Goal: Contribute content: Add original content to the website for others to see

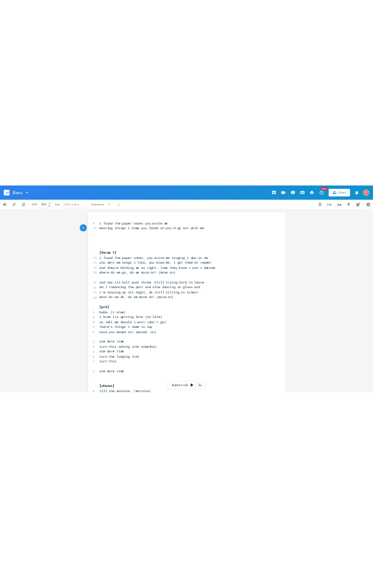
scroll to position [0, 3]
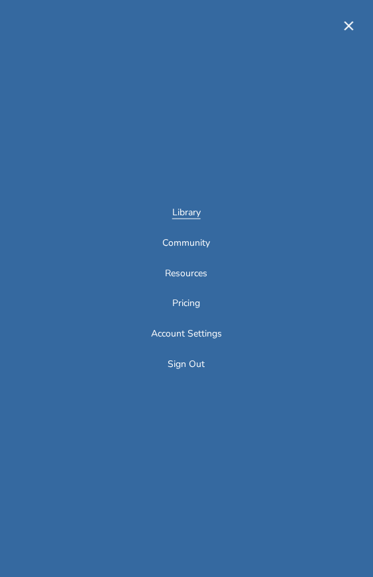
click at [186, 208] on link "Library" at bounding box center [186, 213] width 28 height 11
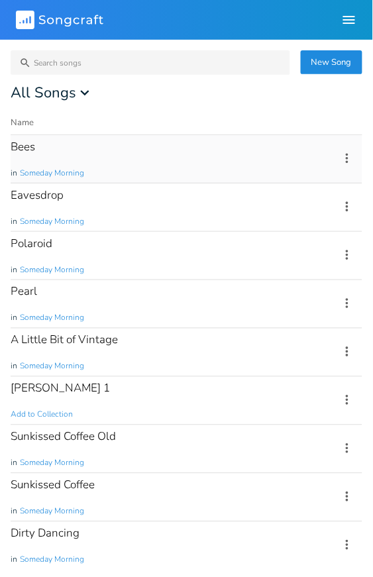
click at [142, 158] on div "Bees in Someday Morning" at bounding box center [167, 159] width 313 height 48
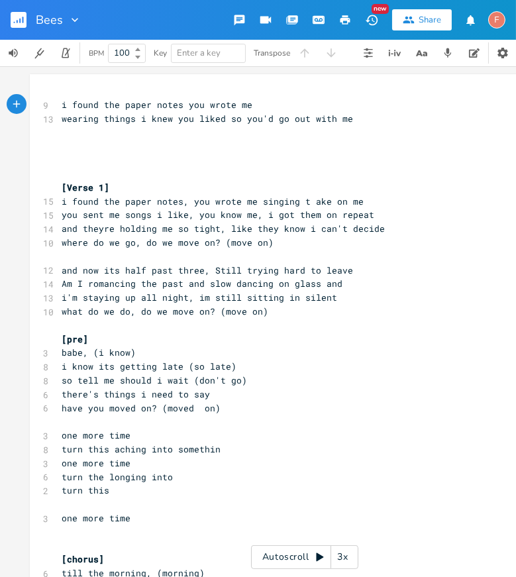
click at [28, 20] on button "button" at bounding box center [24, 20] width 27 height 32
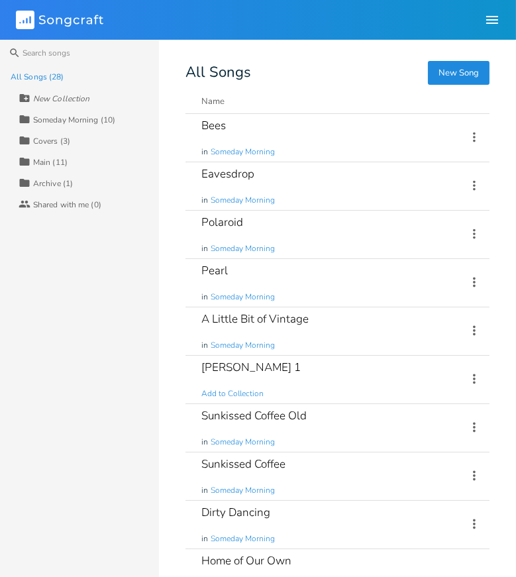
click at [48, 19] on icon "Songcraft" at bounding box center [59, 20] width 87 height 19
click at [345, 296] on div "Pearl in Someday Morning" at bounding box center [326, 283] width 250 height 48
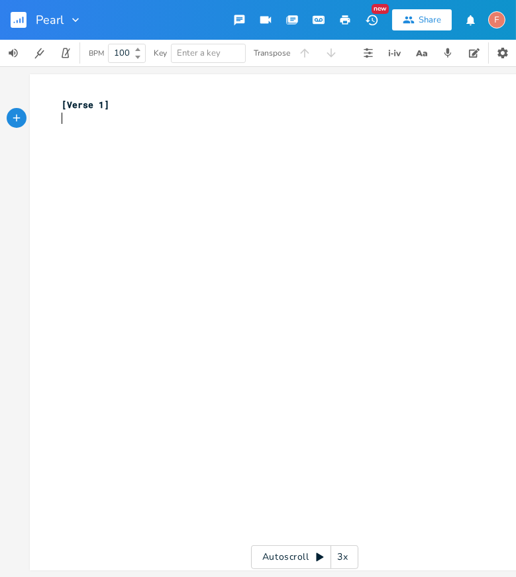
click at [146, 204] on div "xxxxxxxxxx [Verse 1] ​" at bounding box center [314, 334] width 511 height 479
click at [146, 113] on pre "​" at bounding box center [298, 119] width 478 height 14
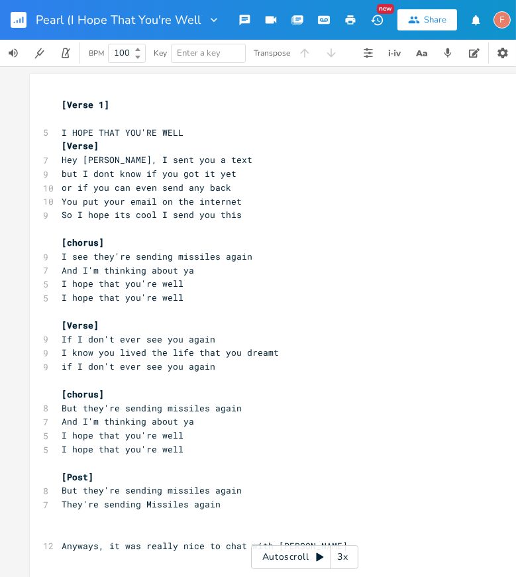
type input "Pearl (I Hope That You're Well)"
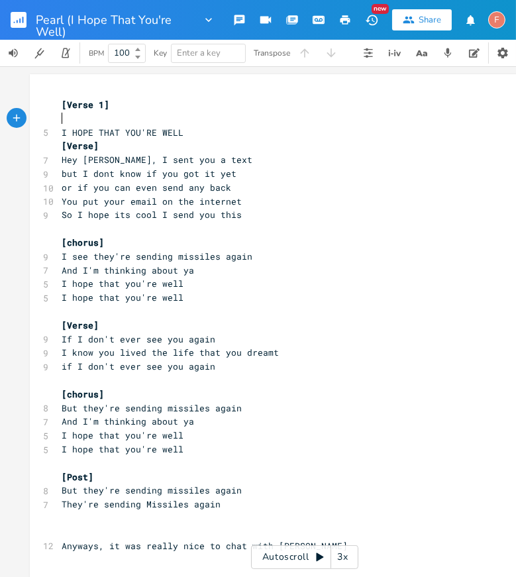
click at [196, 119] on pre "​" at bounding box center [298, 119] width 478 height 14
type textarea "[Verse 1] I HOPE THAT YOU'RE WELL"
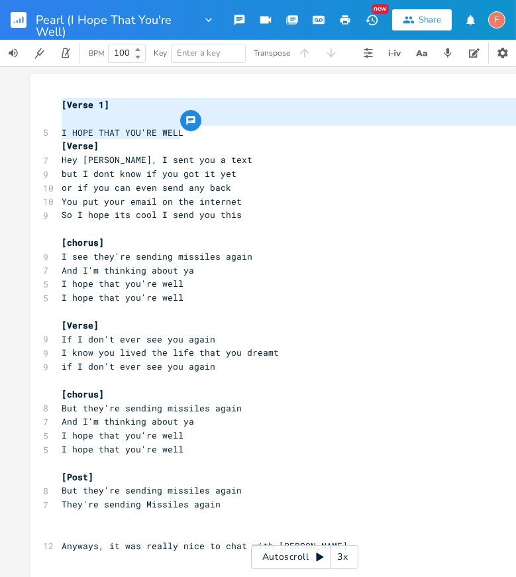
drag, startPoint x: 219, startPoint y: 131, endPoint x: 1, endPoint y: 103, distance: 219.7
click at [1, 103] on div "[Verse 1] I HOPE THAT YOU'RE WELL x [Verse 1] ​ 5 I HOPE THAT YOU'RE WELL [Vers…" at bounding box center [305, 321] width 610 height 511
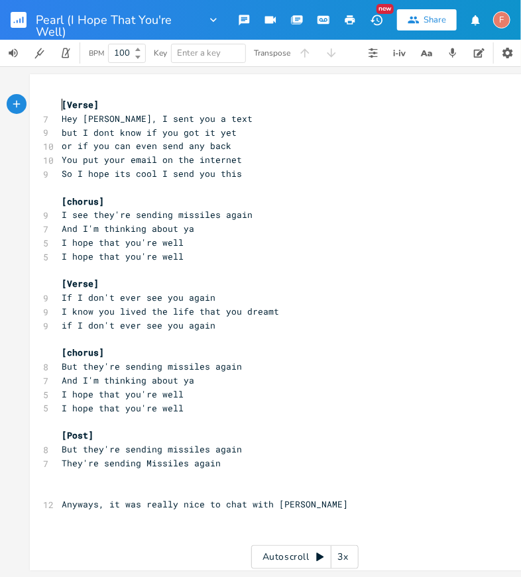
click at [239, 154] on pre "You put your email on the internet" at bounding box center [298, 160] width 478 height 14
click at [255, 134] on pre "but I dont know if you got it yet" at bounding box center [298, 133] width 478 height 14
click at [268, 142] on pre "or if you can even send any back" at bounding box center [298, 146] width 478 height 14
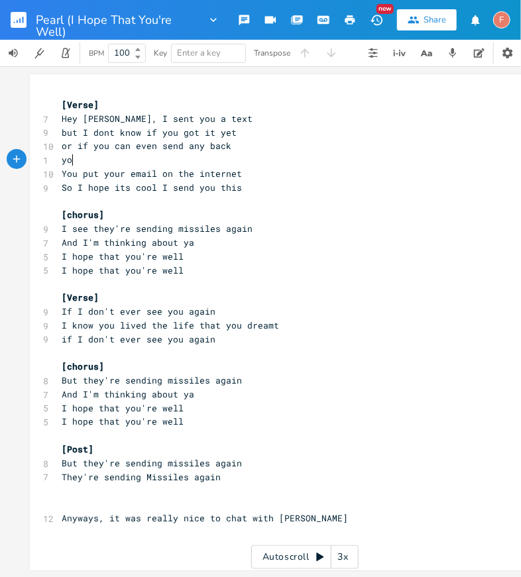
scroll to position [0, 13]
type textarea "you don't have to, i prome"
type textarea "ise you i won't feel any ba"
type textarea "you know i won't feel so bad"
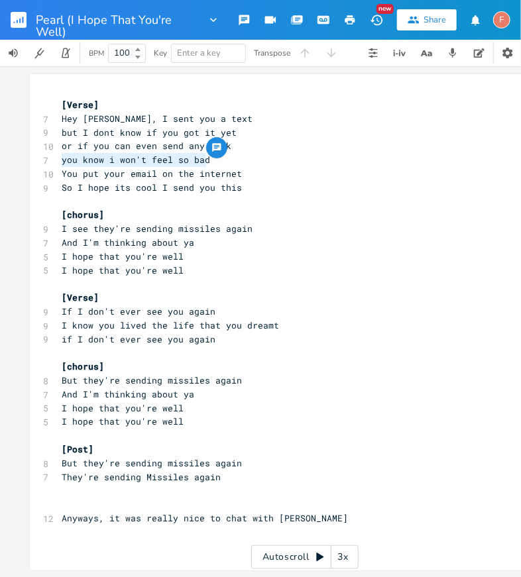
drag, startPoint x: 233, startPoint y: 163, endPoint x: 46, endPoint y: 161, distance: 187.5
click at [45, 161] on div "you know i won't feel so bad x [Verse] 7 Hey Pearl, I sent you a text 9 but I d…" at bounding box center [305, 322] width 550 height 496
type textarea "you should know i tdoesnt"
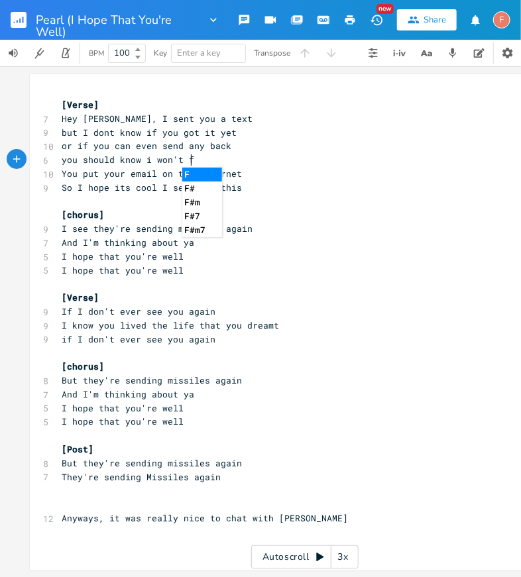
type textarea "won't fe"
type textarea "t doesnt make me feel bad"
click at [103, 154] on span "you should know it doesnt make me feel bad" at bounding box center [173, 160] width 223 height 12
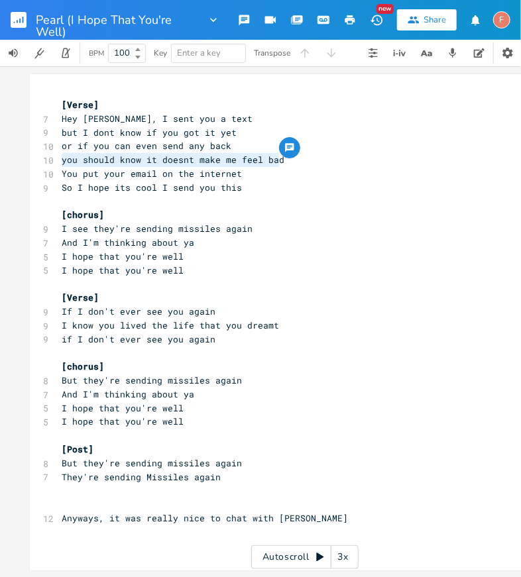
drag, startPoint x: 366, startPoint y: 160, endPoint x: 42, endPoint y: 160, distance: 323.3
click at [59, 160] on div "10 you should know it doesnt make me feel bad" at bounding box center [298, 160] width 478 height 14
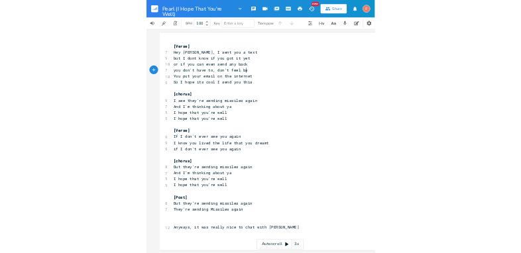
scroll to position [0, 126]
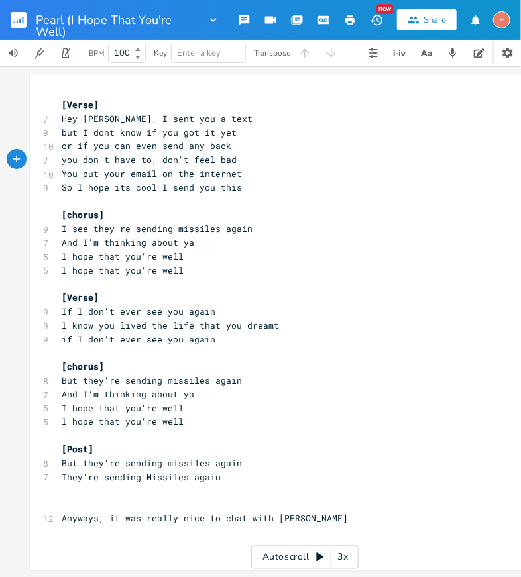
type textarea "you don't have to, don't feel bad"
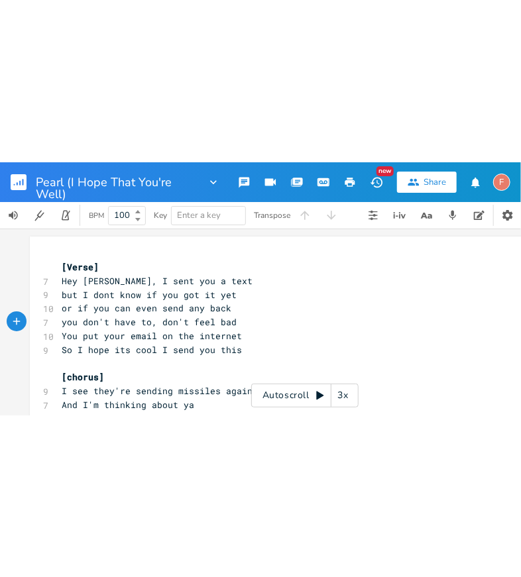
scroll to position [0, 2]
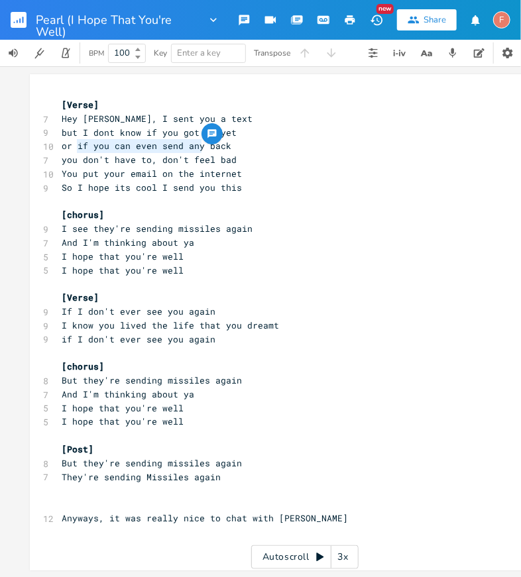
type textarea "f you can even send any"
drag, startPoint x: 199, startPoint y: 146, endPoint x: 76, endPoint y: 152, distance: 122.7
click at [76, 152] on pre "or if you can even send any back" at bounding box center [298, 146] width 478 height 14
type textarea "even if you could would you send one"
